Goal: Transaction & Acquisition: Purchase product/service

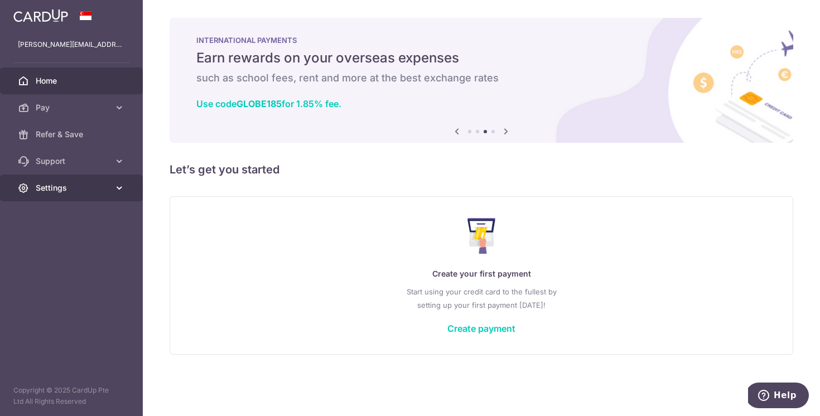
click at [80, 186] on span "Settings" at bounding box center [73, 187] width 74 height 11
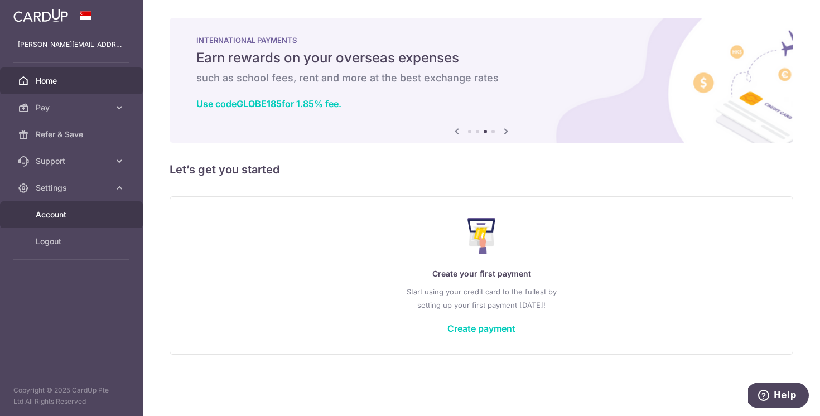
click at [75, 220] on link "Account" at bounding box center [71, 214] width 143 height 27
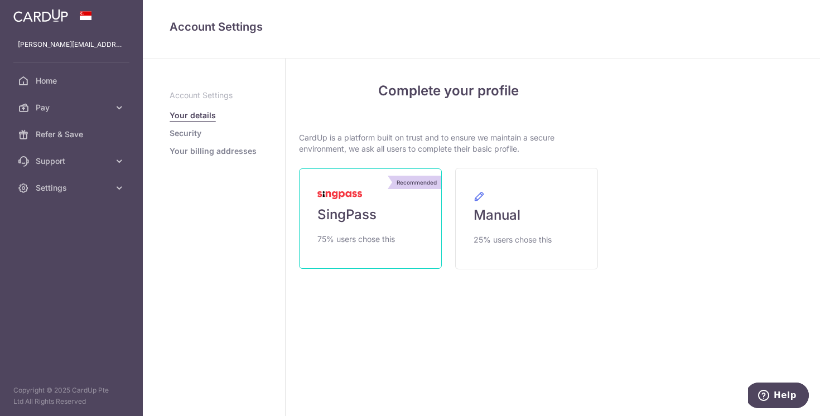
click at [355, 198] on img at bounding box center [339, 195] width 45 height 8
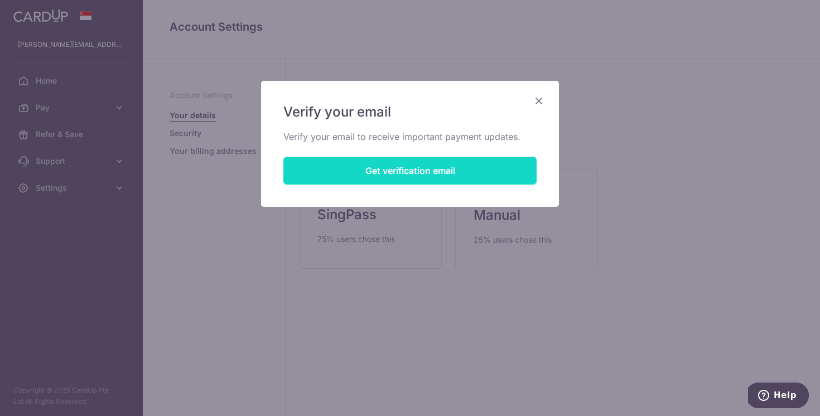
click at [392, 167] on button "Get verification email" at bounding box center [409, 171] width 253 height 28
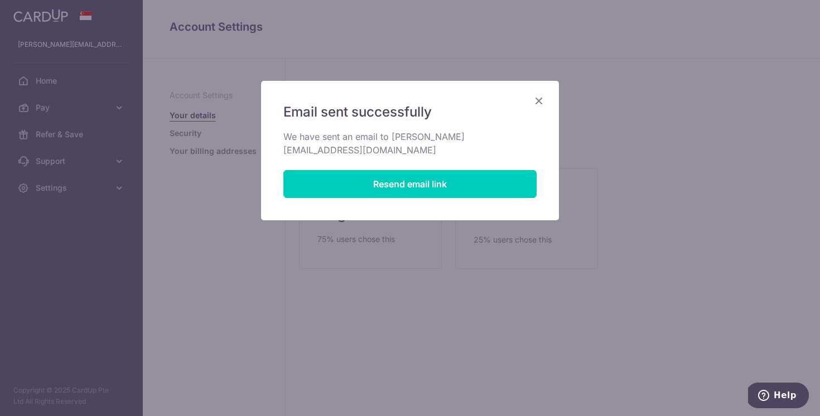
click at [541, 99] on icon "Close" at bounding box center [538, 101] width 13 height 14
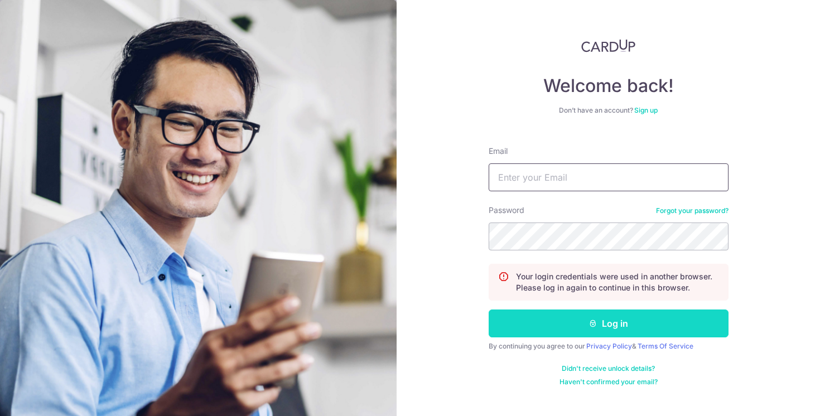
type input "valerie.thong@gmail.com"
click at [602, 319] on button "Log in" at bounding box center [609, 324] width 240 height 28
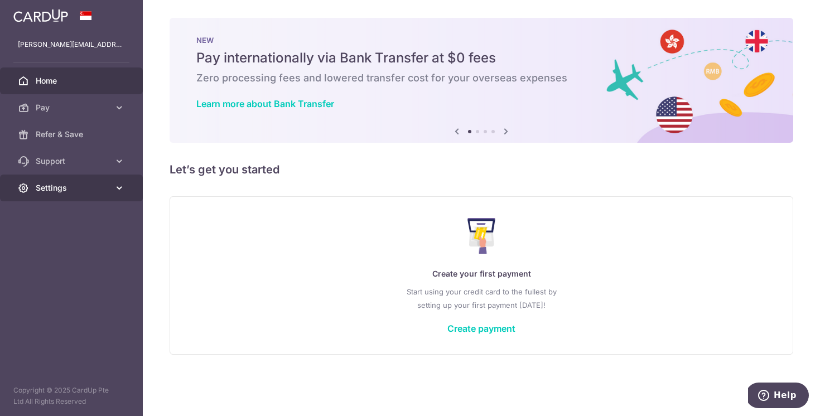
click at [109, 184] on link "Settings" at bounding box center [71, 188] width 143 height 27
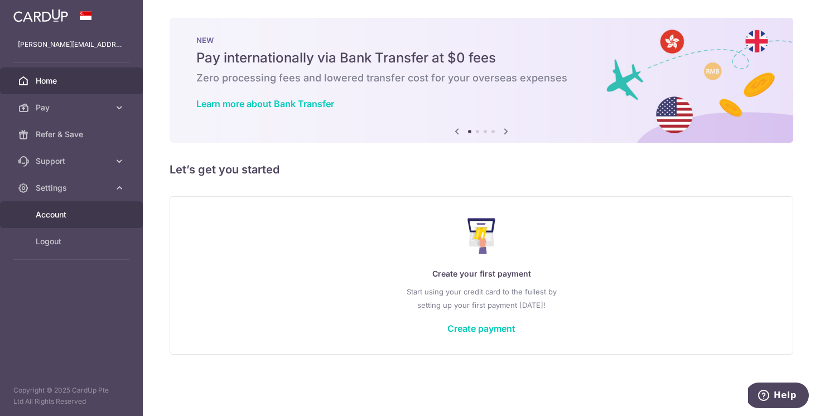
click at [88, 213] on span "Account" at bounding box center [73, 214] width 74 height 11
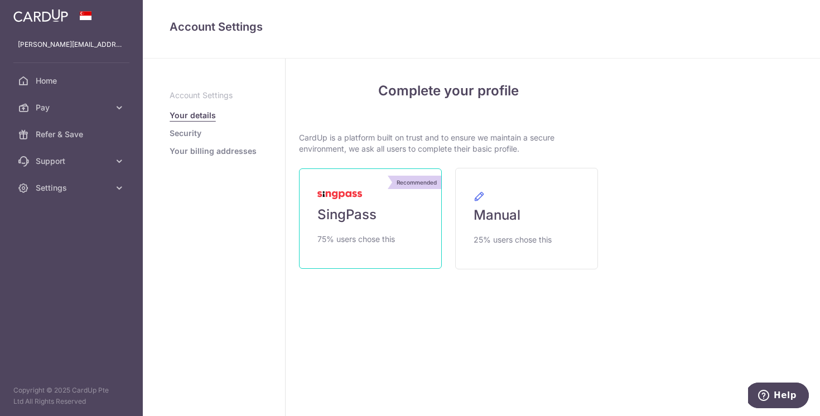
click at [397, 219] on link "Recommended SingPass 75% users chose this" at bounding box center [370, 218] width 143 height 100
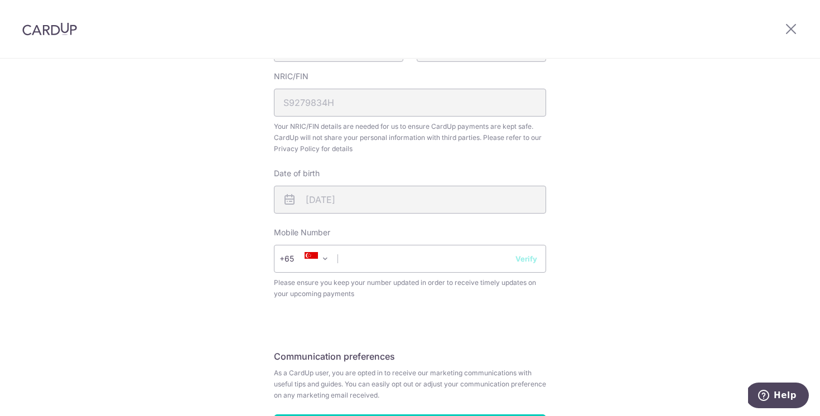
scroll to position [327, 0]
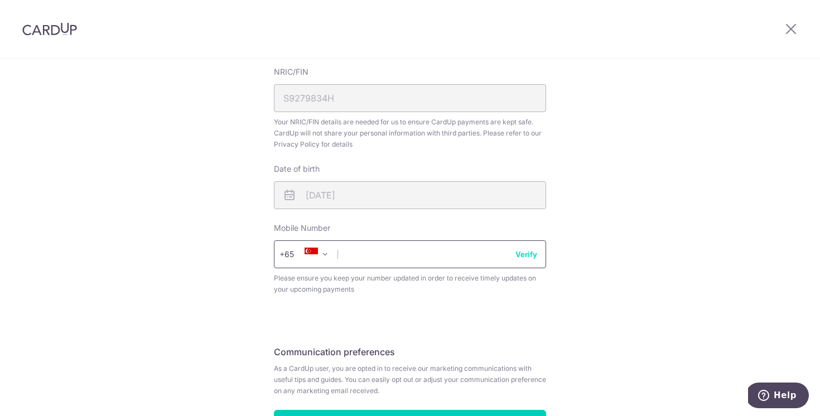
click at [402, 265] on input "text" at bounding box center [410, 254] width 272 height 28
type input "82999576"
click at [521, 254] on button "Verify" at bounding box center [526, 254] width 22 height 11
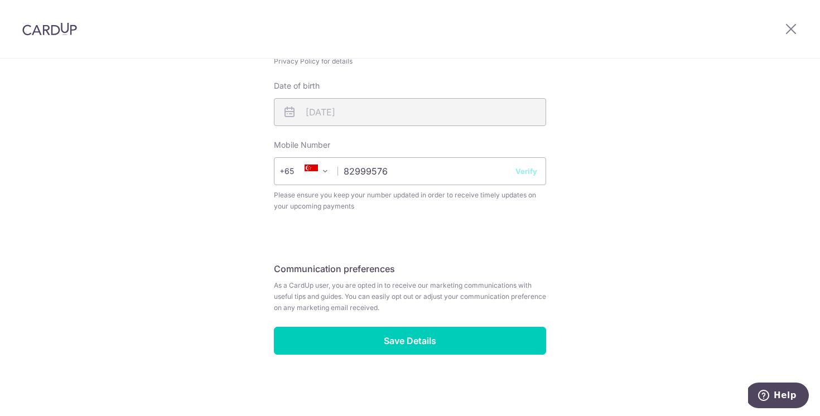
scroll to position [409, 0]
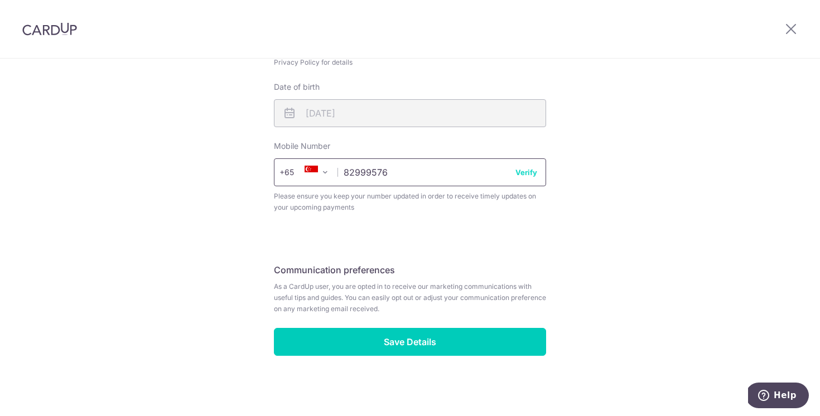
click at [464, 176] on input "82999576" at bounding box center [410, 172] width 272 height 28
click at [530, 176] on button "Verify" at bounding box center [526, 172] width 22 height 11
click at [392, 228] on div "Review your details Your Details Please provide your full name as per your NRIC…" at bounding box center [410, 21] width 272 height 669
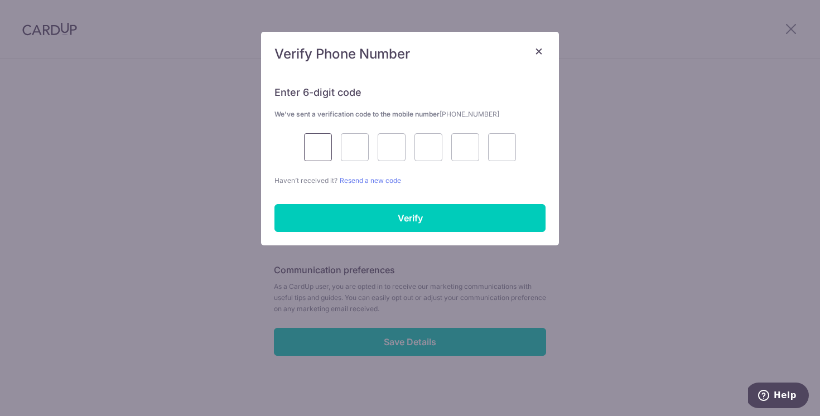
click at [315, 145] on input "text" at bounding box center [318, 147] width 28 height 28
type input "1"
type input "8"
type input "9"
type input "2"
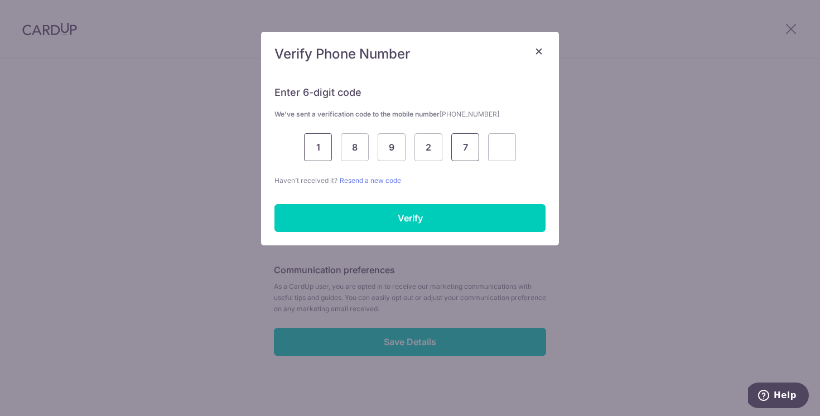
type input "7"
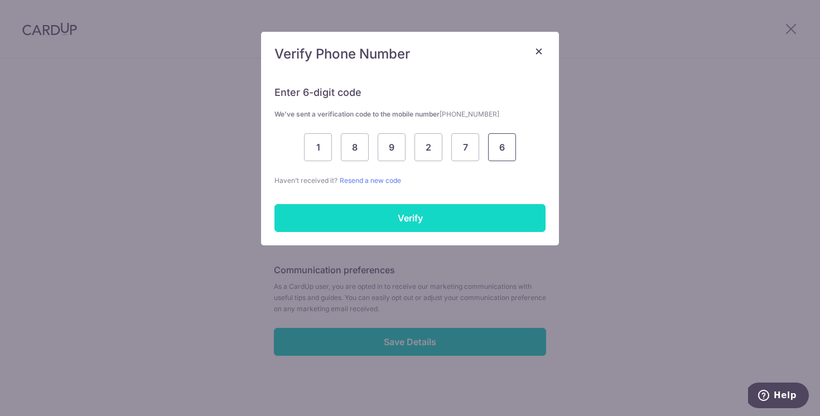
type input "6"
click at [378, 205] on input "Verify" at bounding box center [409, 218] width 271 height 28
click at [376, 214] on input "Verify" at bounding box center [409, 218] width 271 height 28
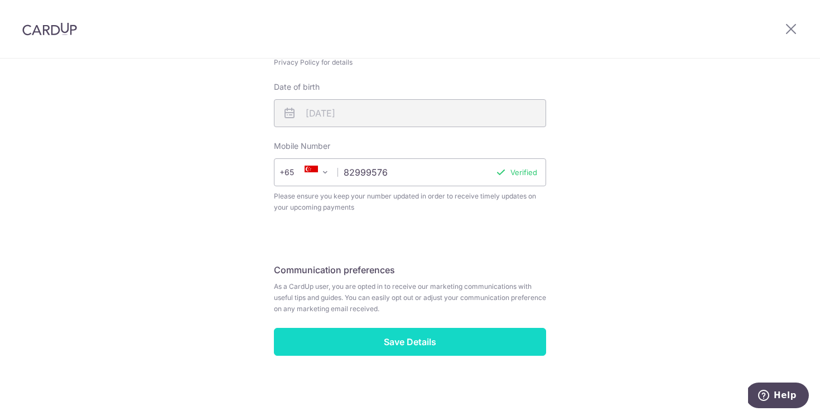
click at [410, 342] on input "Save Details" at bounding box center [410, 342] width 272 height 28
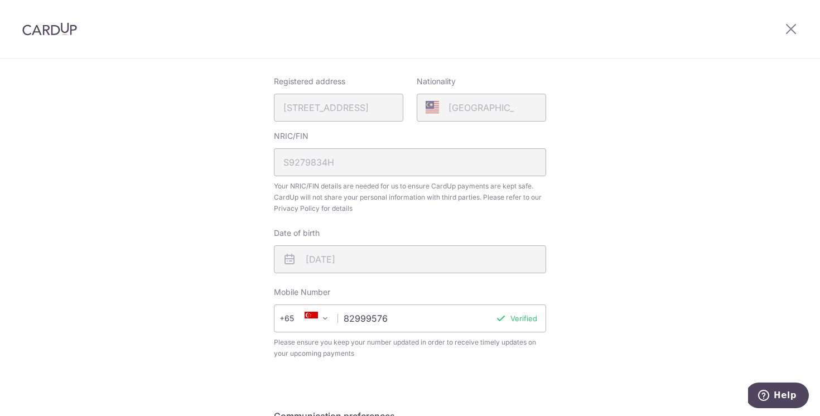
scroll to position [410, 0]
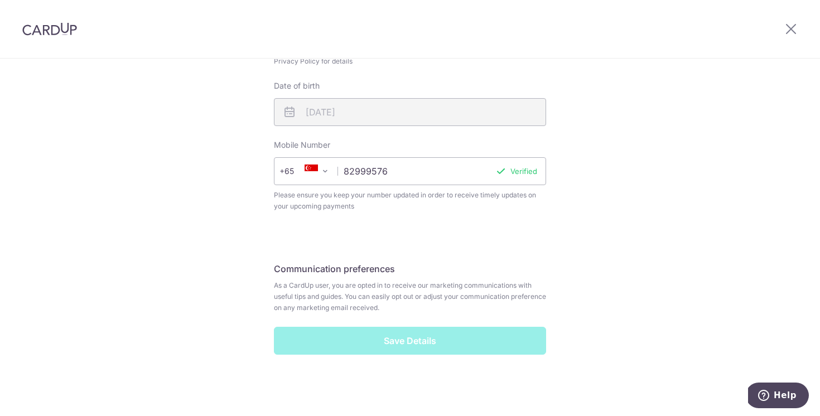
click at [626, 98] on div "Review your details Your Details Please provide your full name as per your NRIC…" at bounding box center [410, 32] width 820 height 767
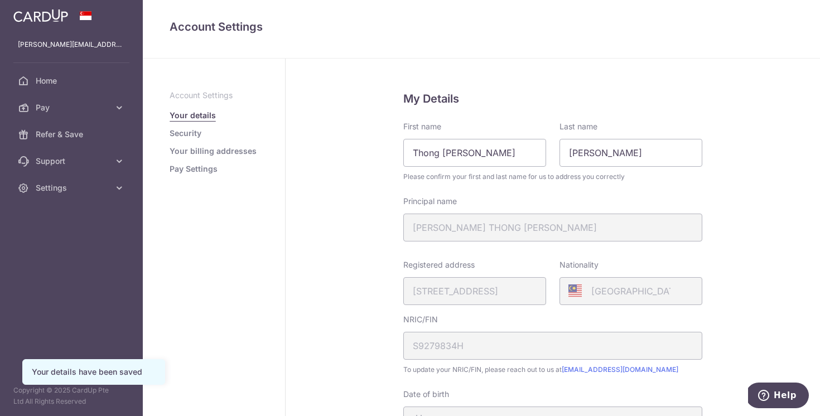
click at [184, 135] on link "Security" at bounding box center [186, 133] width 32 height 11
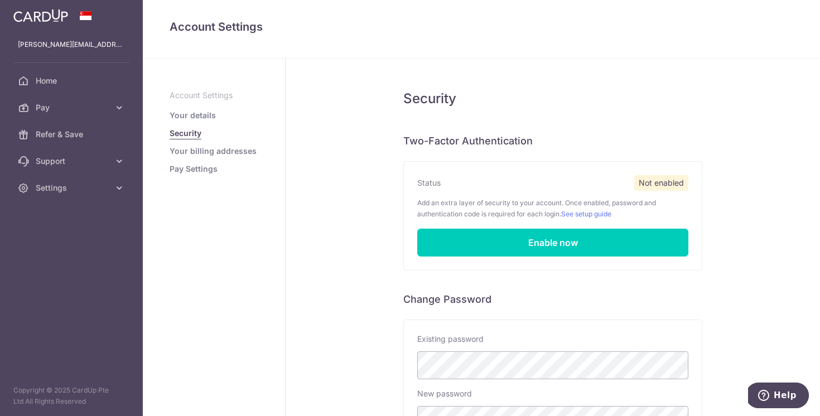
scroll to position [214, 0]
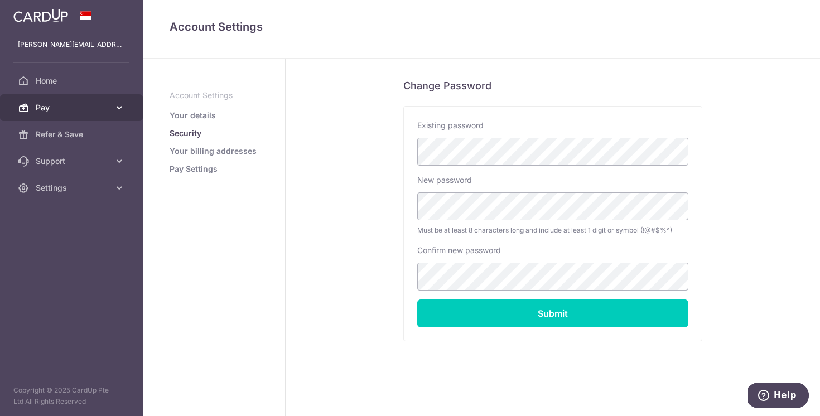
click at [73, 107] on span "Pay" at bounding box center [73, 107] width 74 height 11
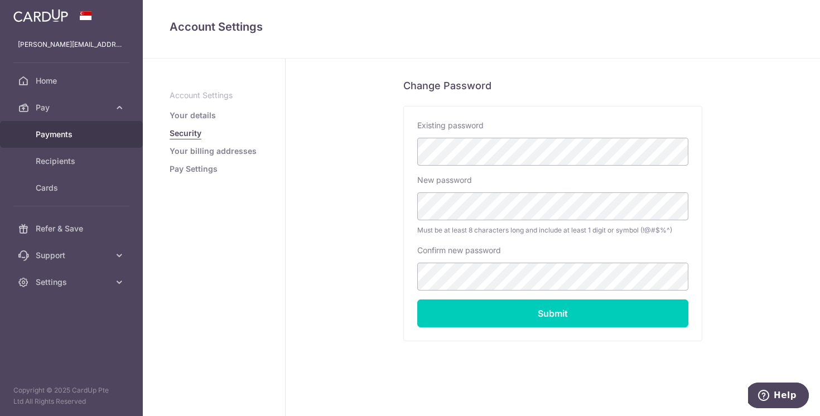
click at [54, 133] on span "Payments" at bounding box center [73, 134] width 74 height 11
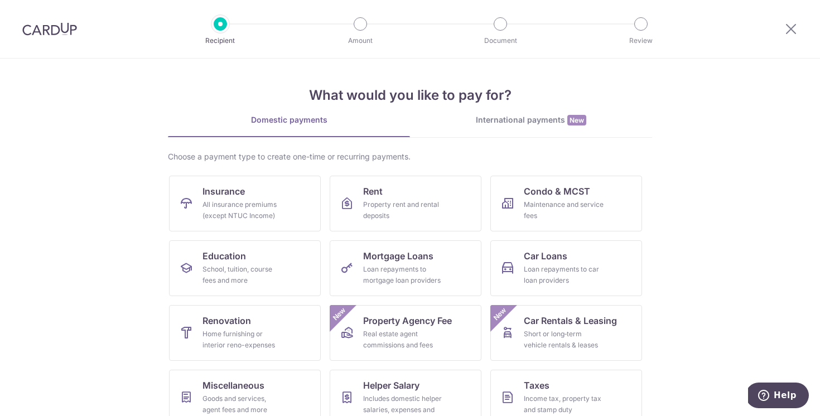
click at [44, 17] on div at bounding box center [49, 29] width 99 height 58
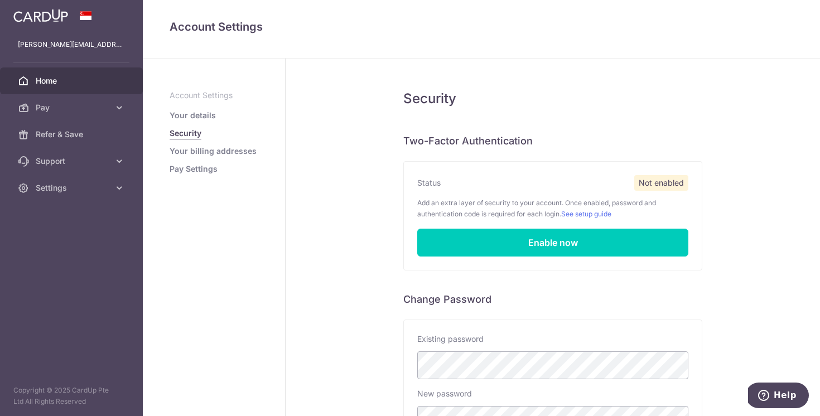
click at [51, 80] on span "Home" at bounding box center [73, 80] width 74 height 11
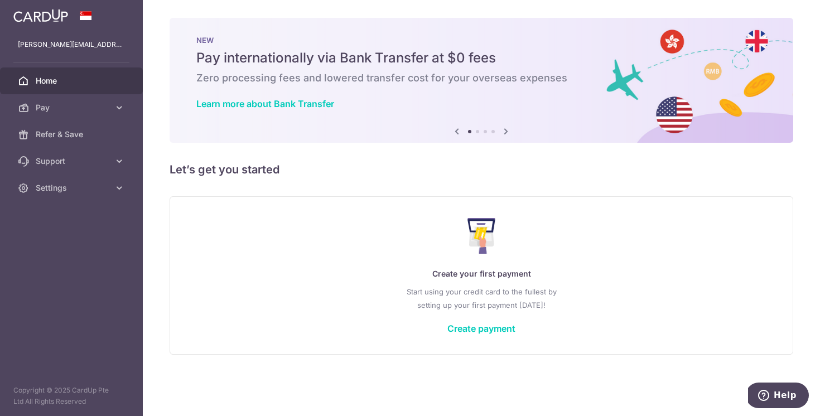
click at [504, 136] on icon at bounding box center [505, 131] width 13 height 14
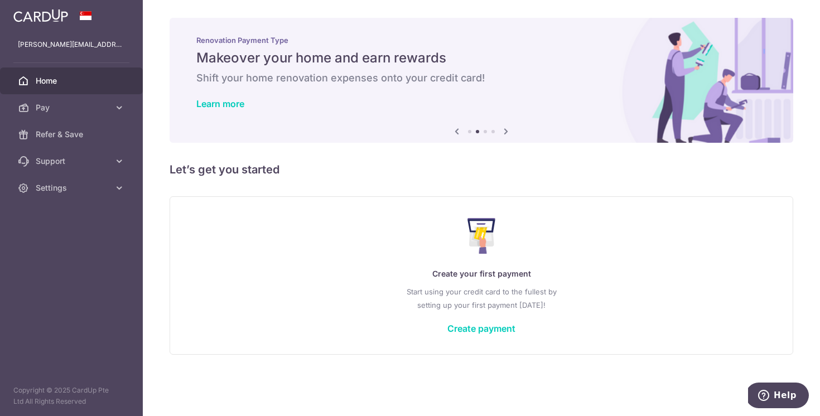
click at [504, 136] on icon at bounding box center [505, 131] width 13 height 14
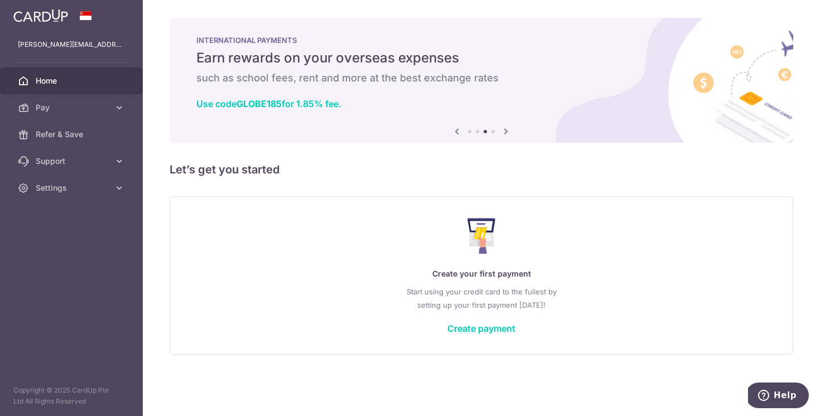
click at [504, 136] on icon at bounding box center [505, 131] width 13 height 14
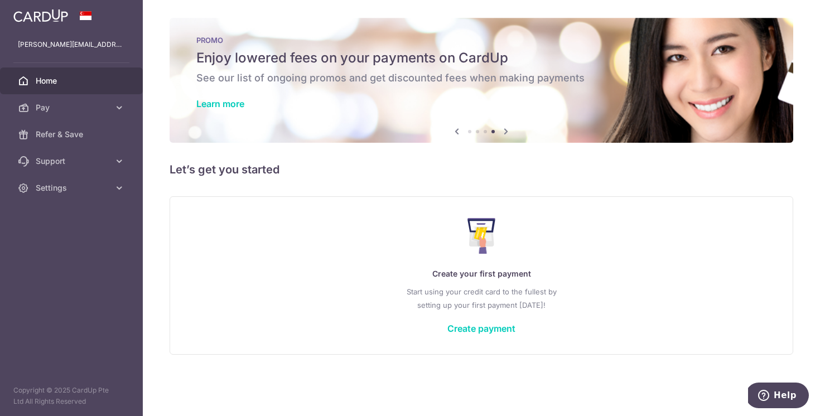
click at [507, 133] on icon at bounding box center [505, 131] width 13 height 14
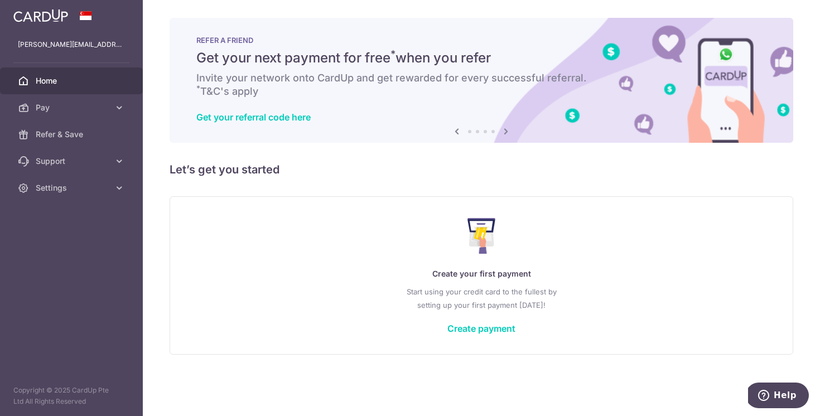
click at [456, 132] on icon at bounding box center [456, 131] width 13 height 14
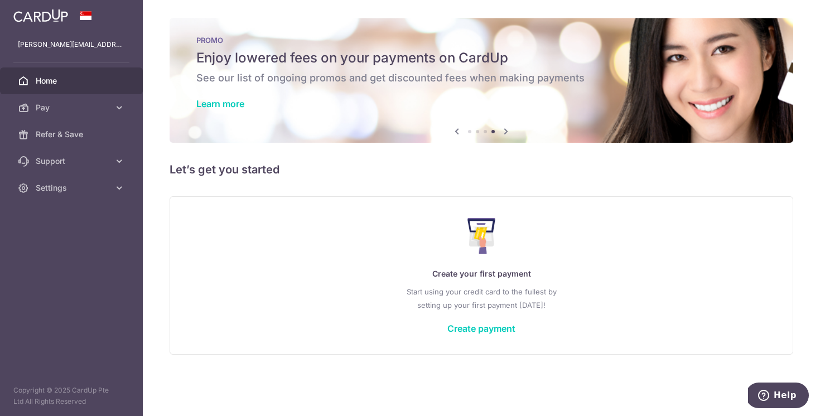
click at [460, 83] on h6 "See our list of ongoing promos and get discounted fees when making payments" at bounding box center [481, 77] width 570 height 13
click at [230, 103] on link "Learn more" at bounding box center [220, 103] width 48 height 11
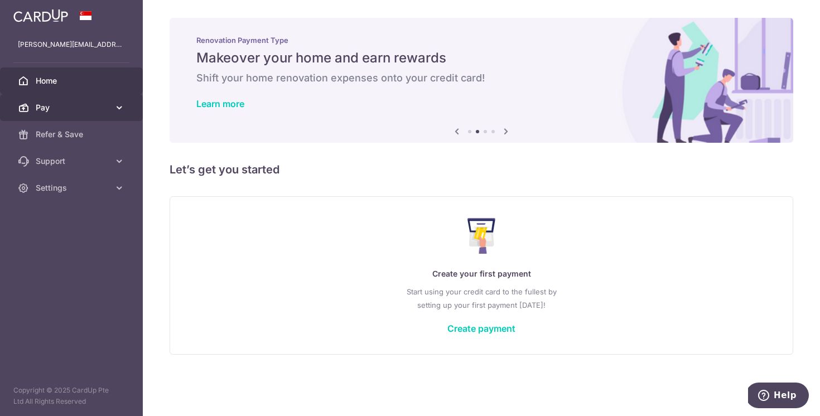
click at [89, 111] on span "Pay" at bounding box center [73, 107] width 74 height 11
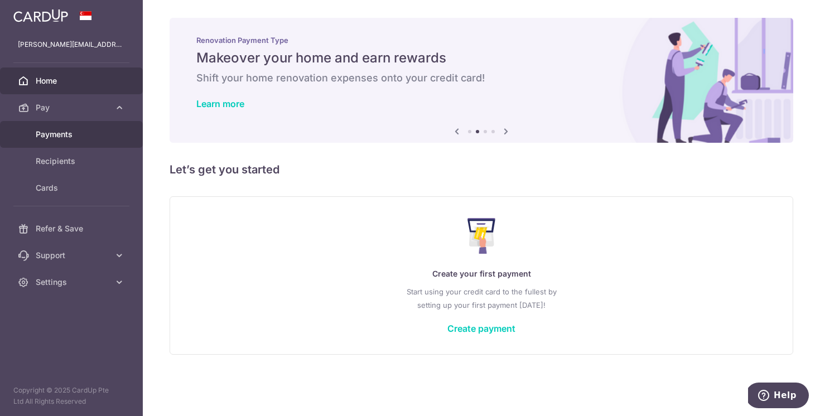
click at [64, 135] on span "Payments" at bounding box center [73, 134] width 74 height 11
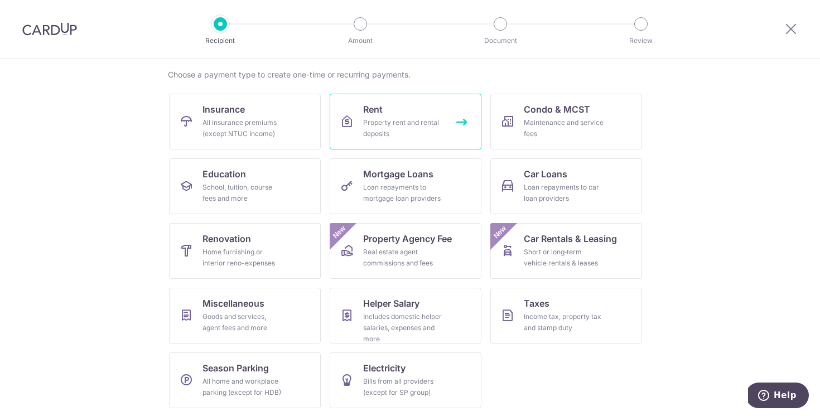
scroll to position [83, 0]
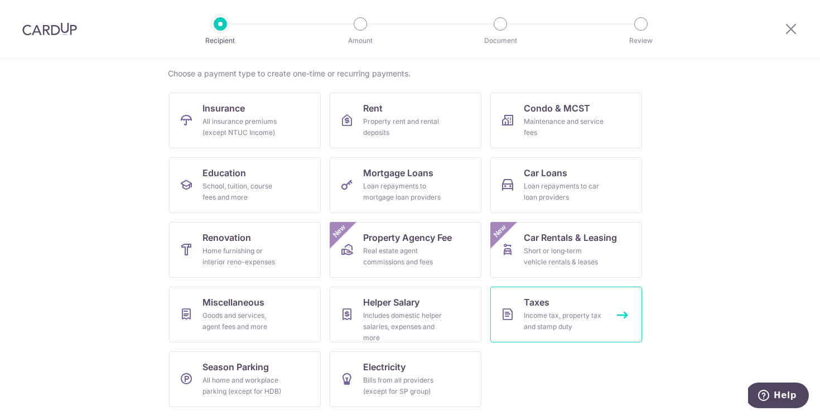
click at [558, 310] on div "Income tax, property tax and stamp duty" at bounding box center [564, 321] width 80 height 22
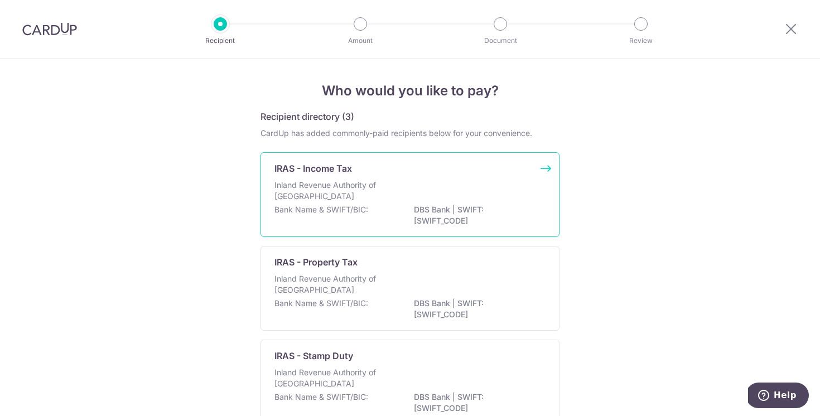
scroll to position [70, 0]
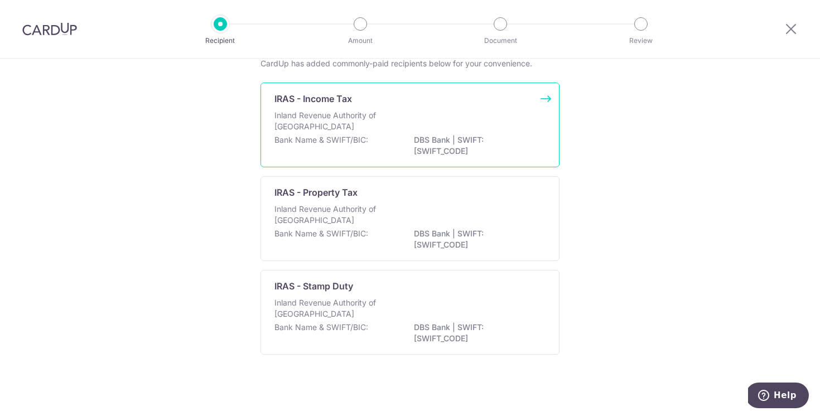
click at [401, 141] on div "Bank Name & SWIFT/BIC: DBS Bank | SWIFT: DBSSSGSGXXX" at bounding box center [409, 145] width 271 height 23
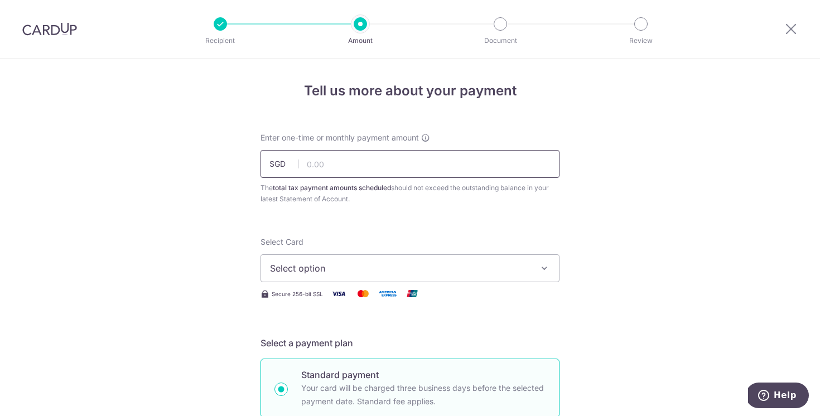
click at [363, 160] on input "text" at bounding box center [409, 164] width 299 height 28
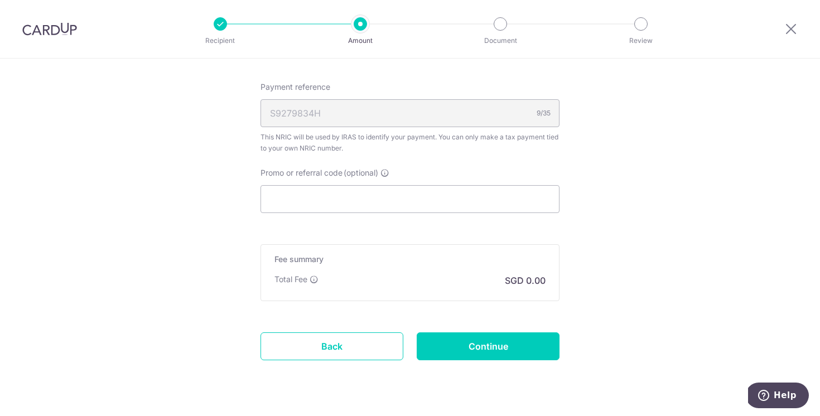
scroll to position [648, 0]
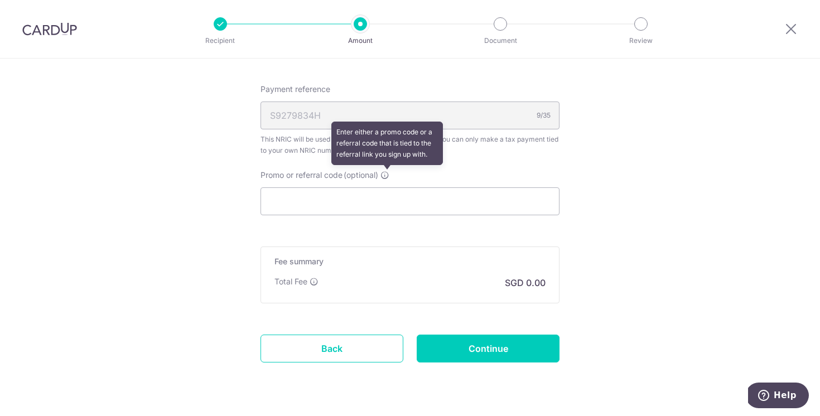
click at [388, 175] on icon at bounding box center [384, 175] width 9 height 9
click at [388, 187] on input "Promo or referral code (optional) Enter either a promo code or a referral code …" at bounding box center [409, 201] width 299 height 28
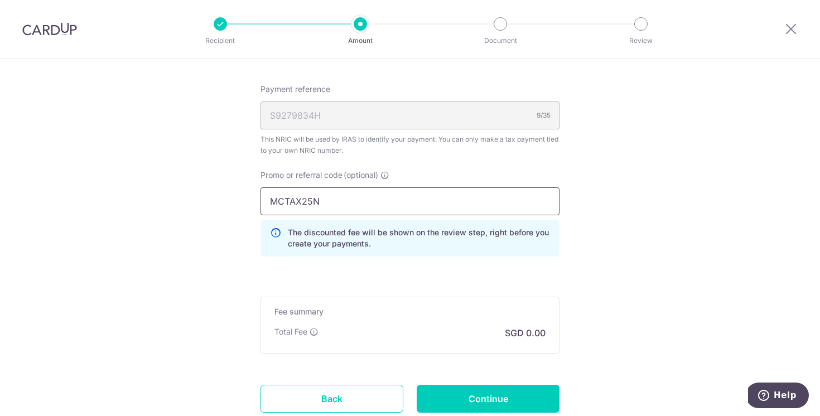
scroll to position [0, 0]
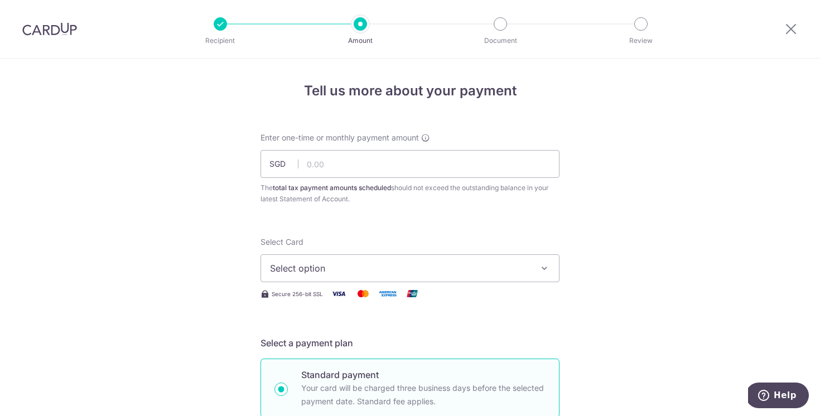
type input "MCTAX25N"
